Goal: Find specific page/section: Find specific page/section

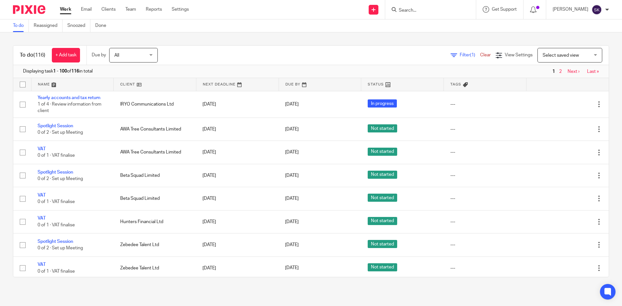
click at [443, 8] on input "Search" at bounding box center [427, 11] width 58 height 6
click at [424, 11] on input "Search" at bounding box center [427, 11] width 58 height 6
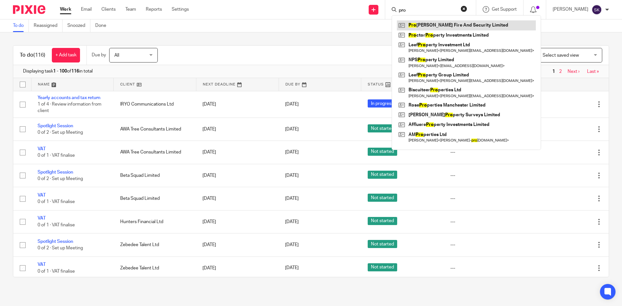
type input "pro"
click at [438, 25] on link at bounding box center [466, 25] width 139 height 10
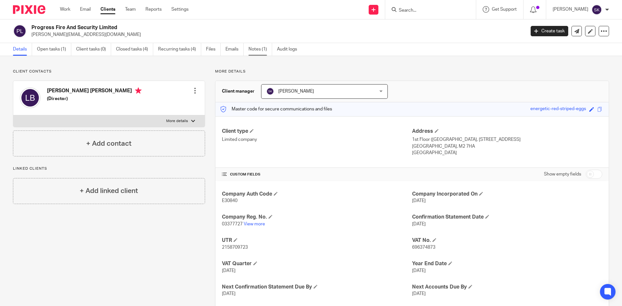
click at [258, 45] on link "Notes (1)" at bounding box center [260, 49] width 24 height 13
